Goal: Task Accomplishment & Management: Manage account settings

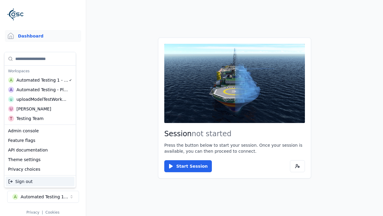
click at [40, 90] on div "Automated Testing - Playwright" at bounding box center [42, 90] width 52 height 6
click at [192, 108] on html "Support Dashboard Assets 3D Models Scenes Datasets Recordings Support Documenta…" at bounding box center [191, 108] width 383 height 216
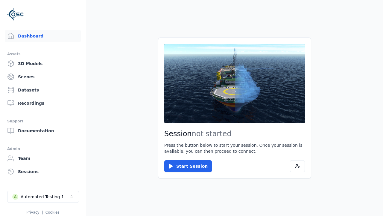
click at [43, 77] on link "Scenes" at bounding box center [43, 77] width 76 height 12
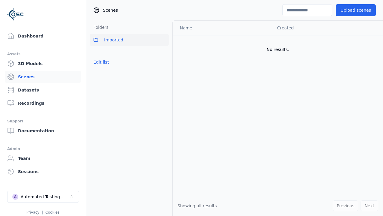
click at [101, 62] on button "Edit list" at bounding box center [101, 62] width 23 height 11
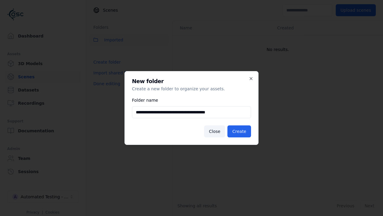
type input "**********"
click at [239, 131] on button "Create" at bounding box center [240, 131] width 24 height 12
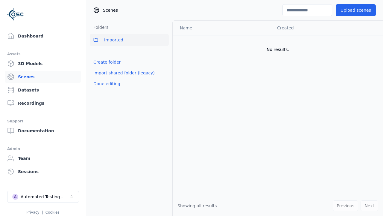
click at [107, 89] on button "Done editing" at bounding box center [107, 83] width 34 height 11
click at [101, 78] on button "Done editing" at bounding box center [107, 83] width 34 height 11
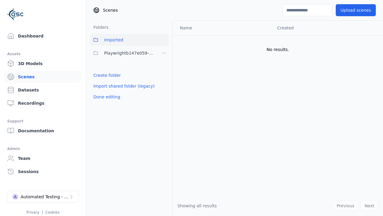
click at [164, 53] on html "Support Dashboard Assets 3D Models Scenes Datasets Recordings Support Documenta…" at bounding box center [191, 108] width 383 height 216
click at [164, 84] on div "Rename" at bounding box center [164, 85] width 40 height 10
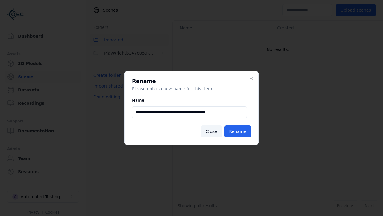
click at [190, 112] on input "**********" at bounding box center [189, 112] width 115 height 12
type input "**********"
click at [238, 131] on button "Rename" at bounding box center [238, 131] width 27 height 12
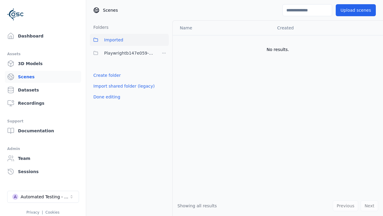
click at [107, 97] on button "Done editing" at bounding box center [107, 96] width 34 height 11
click at [101, 91] on button "Done editing" at bounding box center [107, 96] width 34 height 11
click at [164, 53] on html "Support Dashboard Assets 3D Models Scenes Datasets Recordings Support Documenta…" at bounding box center [191, 108] width 383 height 216
click at [164, 94] on div "Delete" at bounding box center [164, 94] width 40 height 10
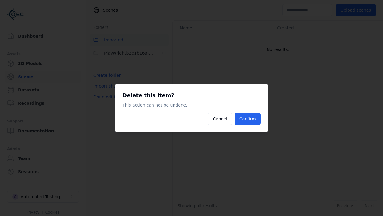
click at [248, 119] on button "Confirm" at bounding box center [248, 119] width 26 height 12
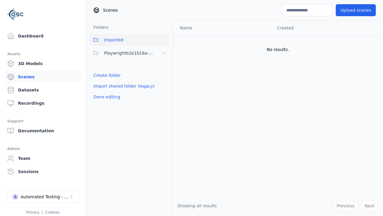
click at [107, 97] on button "Done editing" at bounding box center [107, 96] width 34 height 11
